Goal: Task Accomplishment & Management: Use online tool/utility

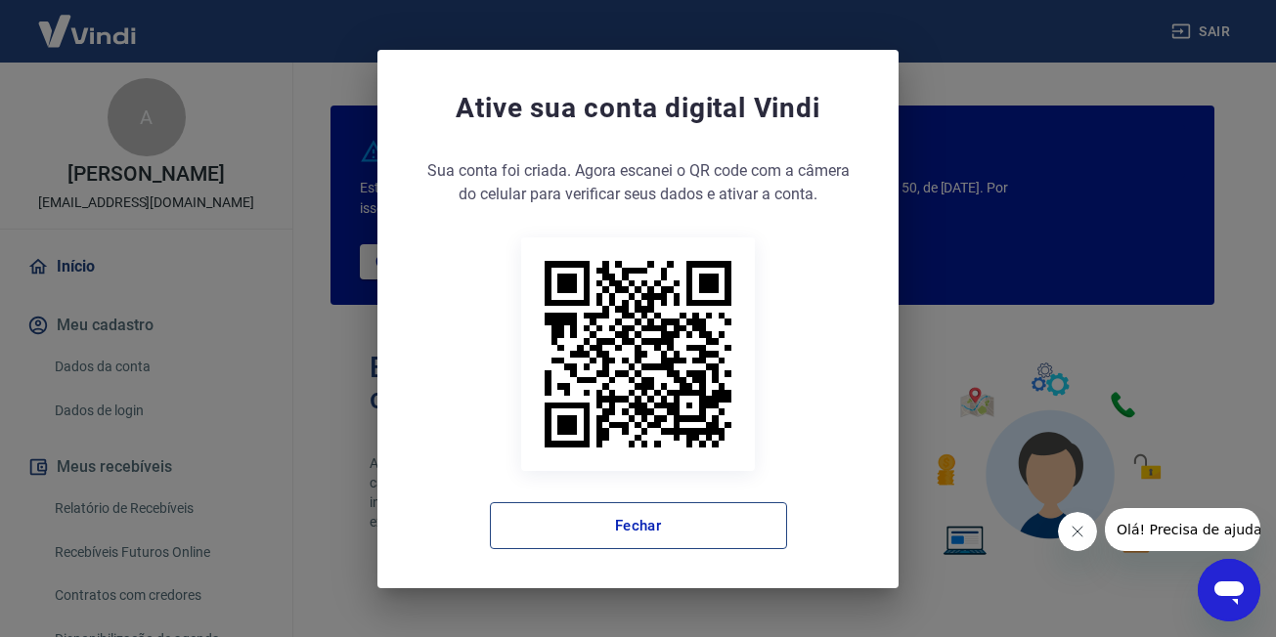
click at [621, 540] on button "Fechar" at bounding box center [638, 525] width 297 height 47
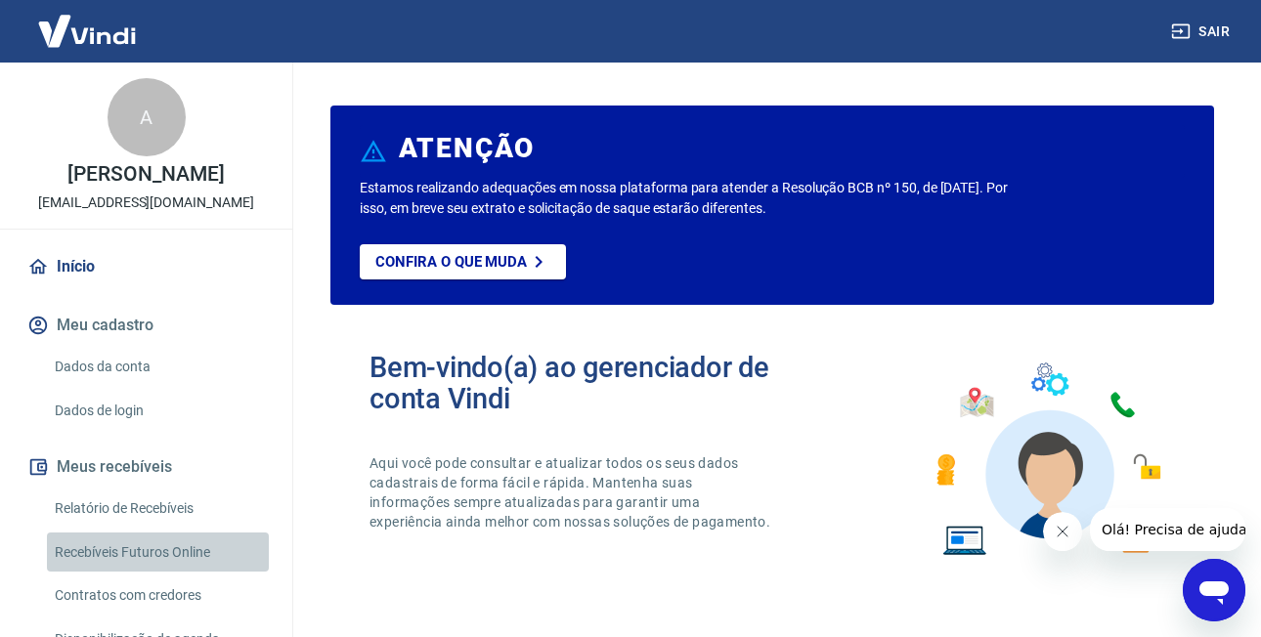
click at [163, 547] on link "Recebíveis Futuros Online" at bounding box center [158, 553] width 222 height 40
